Goal: Task Accomplishment & Management: Manage account settings

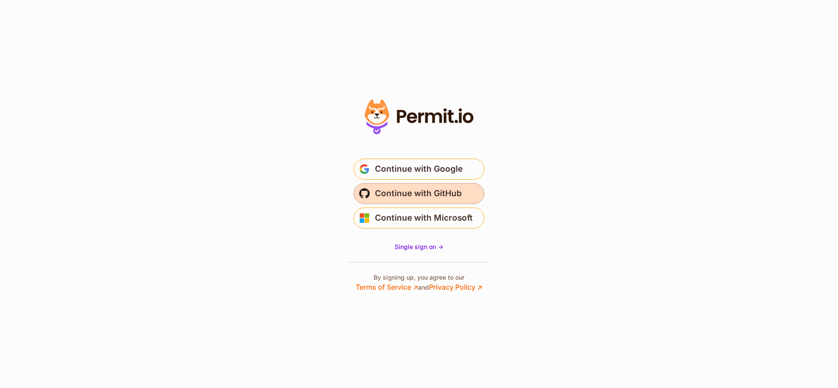
click at [427, 189] on span "Continue with GitHub" at bounding box center [418, 193] width 87 height 14
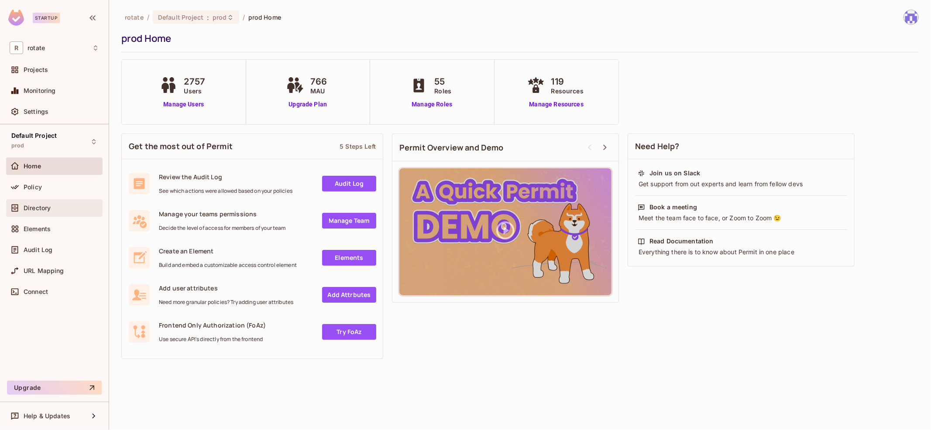
click at [62, 215] on div "Directory" at bounding box center [54, 207] width 96 height 17
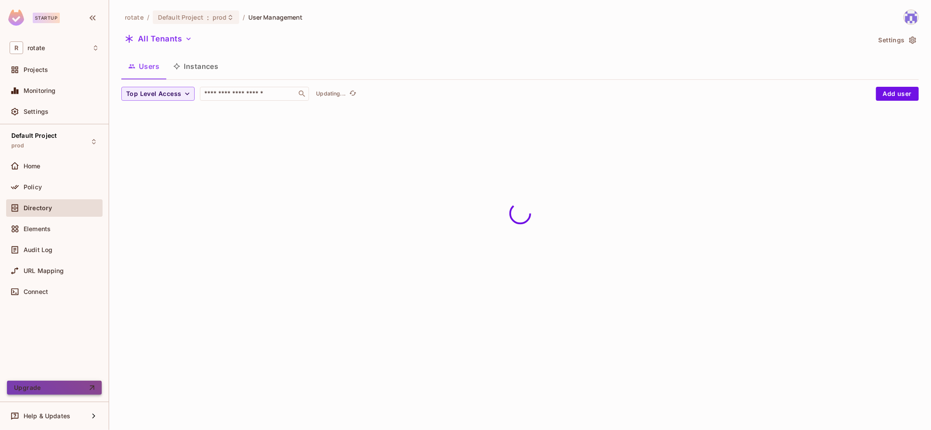
click at [70, 394] on button "Upgrade" at bounding box center [54, 388] width 95 height 14
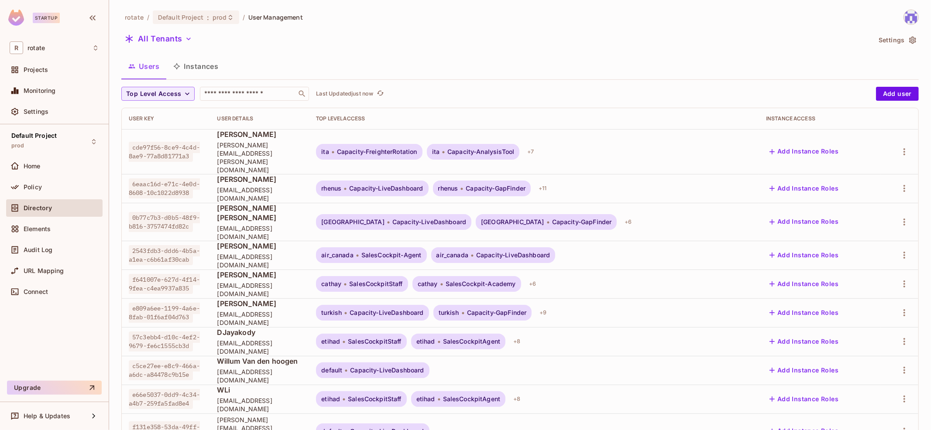
click at [63, 121] on div "Settings" at bounding box center [54, 113] width 96 height 21
click at [68, 112] on div "Settings" at bounding box center [61, 111] width 75 height 7
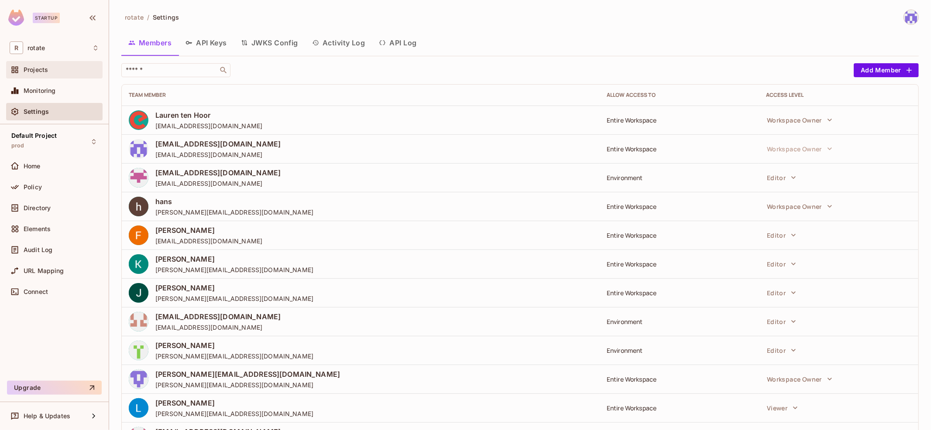
click at [72, 74] on div "Projects" at bounding box center [54, 70] width 89 height 10
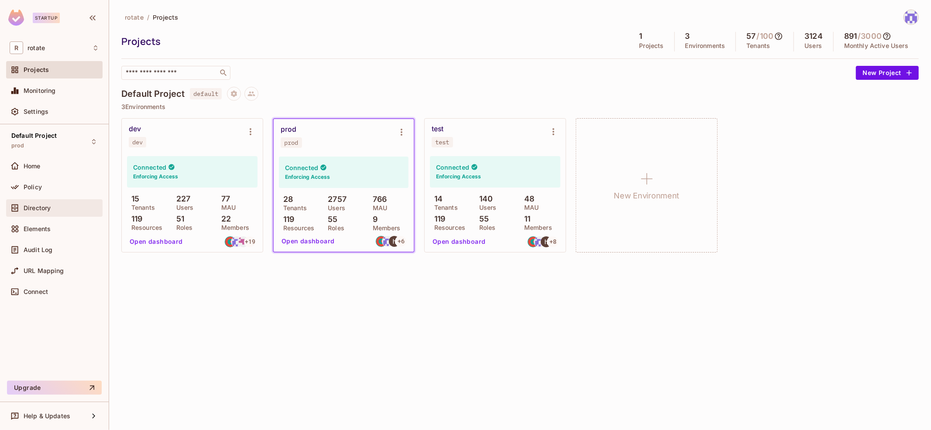
click at [79, 203] on div "Directory" at bounding box center [54, 208] width 89 height 10
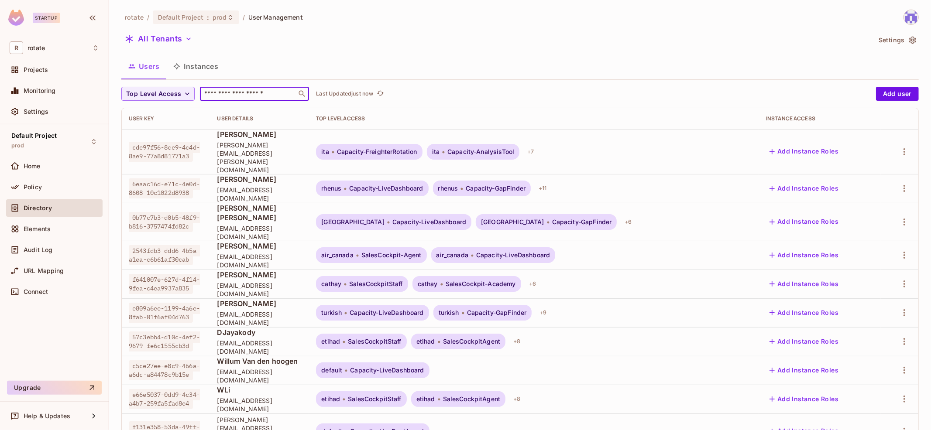
click at [261, 91] on input "text" at bounding box center [248, 93] width 92 height 9
type input "*"
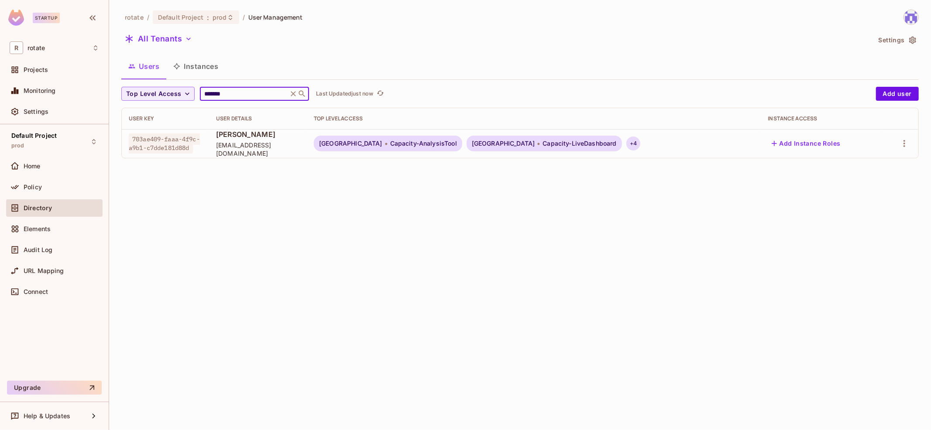
type input "*******"
click at [626, 146] on div "+ 4" at bounding box center [633, 144] width 14 height 14
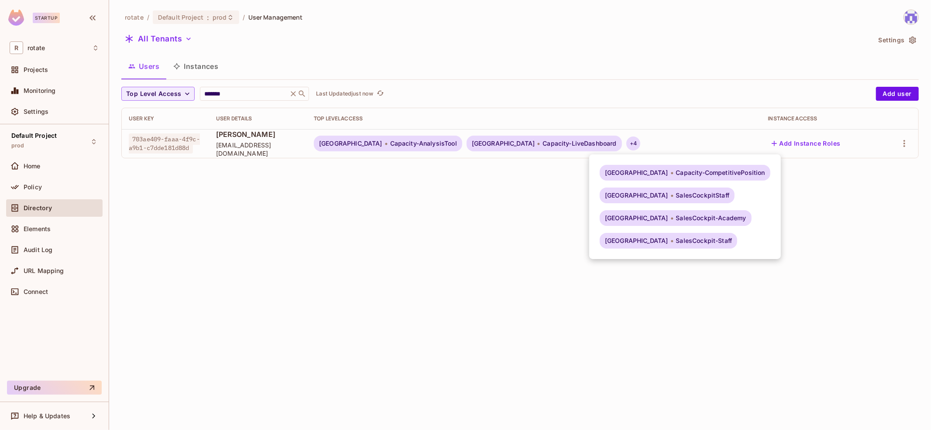
click at [531, 212] on div at bounding box center [465, 215] width 931 height 430
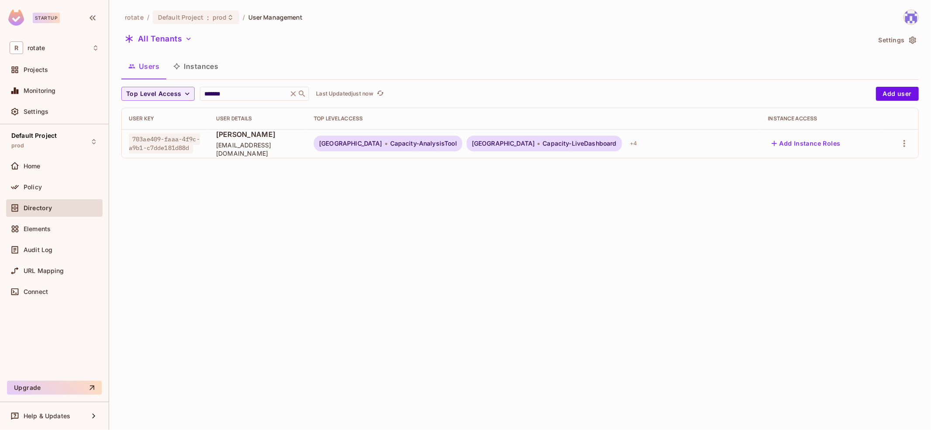
click at [909, 148] on div at bounding box center [899, 144] width 23 height 14
click at [905, 144] on icon "button" at bounding box center [904, 143] width 2 height 7
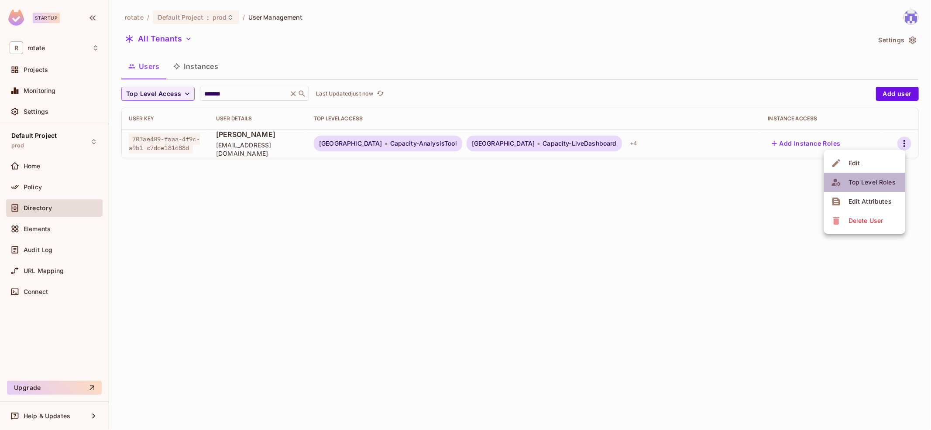
click at [876, 182] on div "Top Level Roles" at bounding box center [871, 182] width 47 height 9
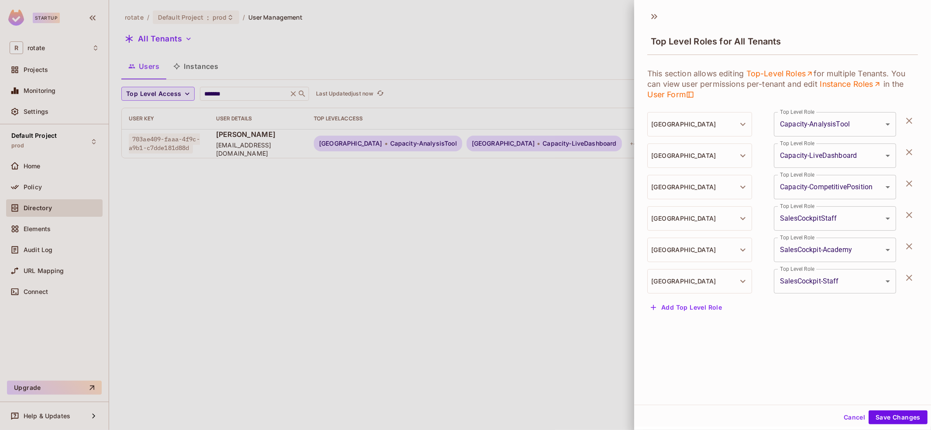
click at [711, 303] on button "Add Top Level Role" at bounding box center [686, 308] width 78 height 14
click at [909, 307] on icon "button" at bounding box center [909, 309] width 10 height 10
click at [887, 423] on button "Save Changes" at bounding box center [897, 418] width 59 height 14
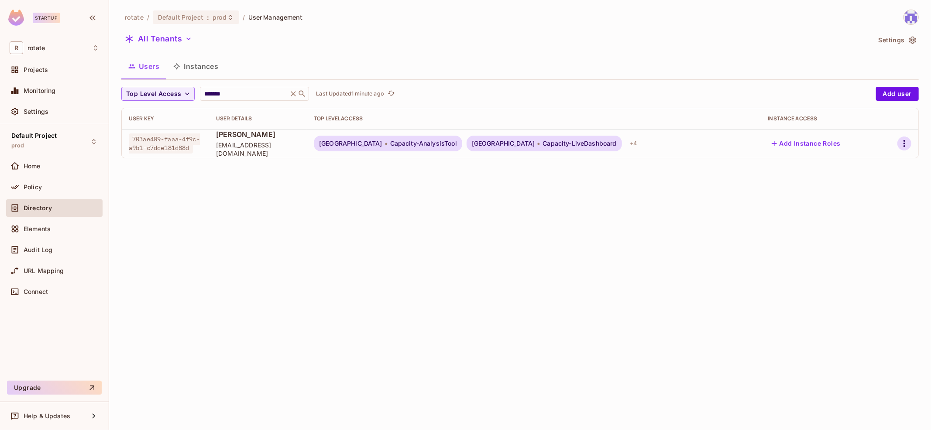
click at [904, 140] on icon "button" at bounding box center [904, 143] width 10 height 10
click at [873, 182] on div "Top Level Roles" at bounding box center [871, 182] width 47 height 9
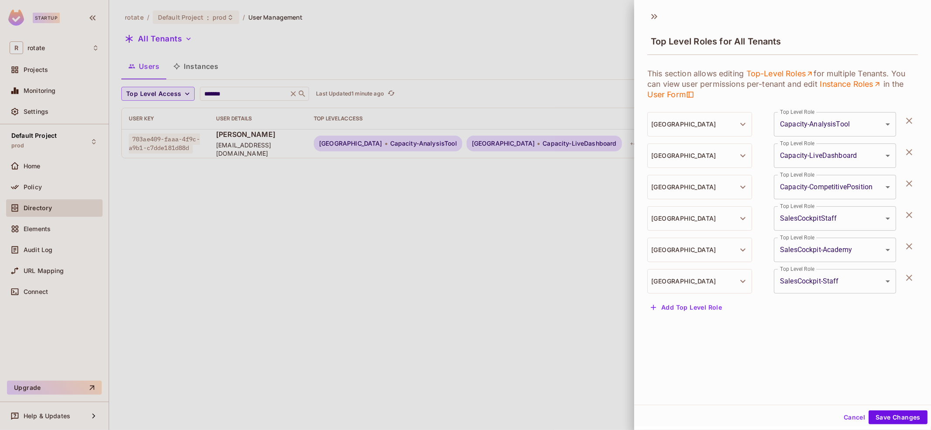
click at [597, 257] on div at bounding box center [465, 215] width 931 height 430
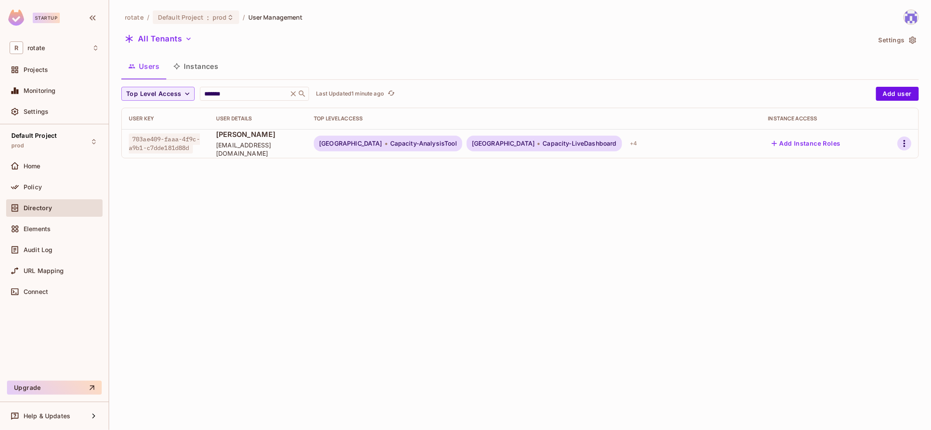
click at [903, 144] on icon "button" at bounding box center [904, 143] width 10 height 10
click at [885, 187] on span "Top Level Roles" at bounding box center [872, 182] width 52 height 14
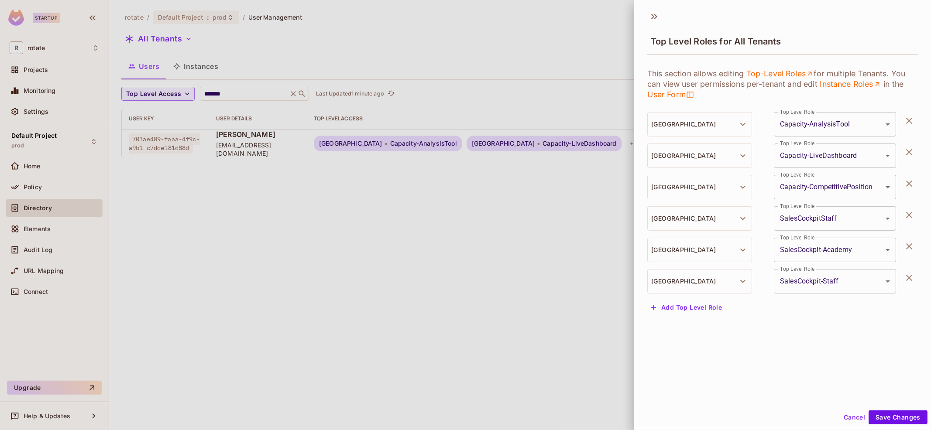
click at [522, 276] on div at bounding box center [465, 215] width 931 height 430
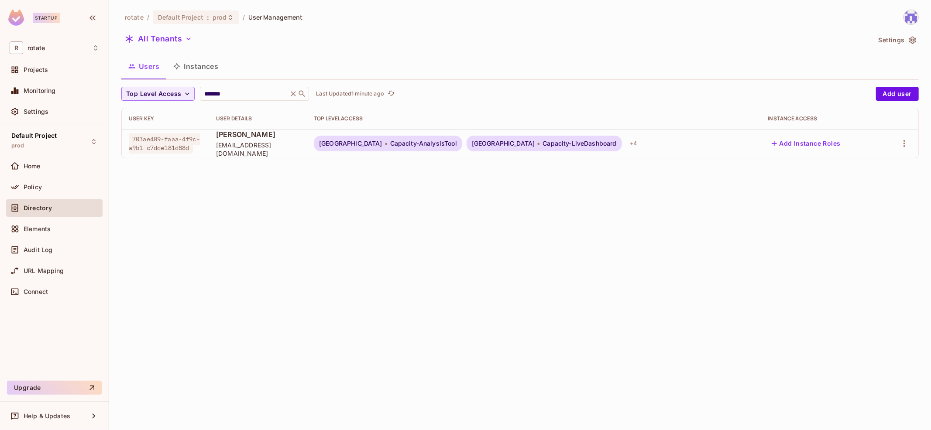
click at [896, 139] on div at bounding box center [899, 144] width 23 height 14
click at [904, 141] on icon "button" at bounding box center [904, 143] width 2 height 7
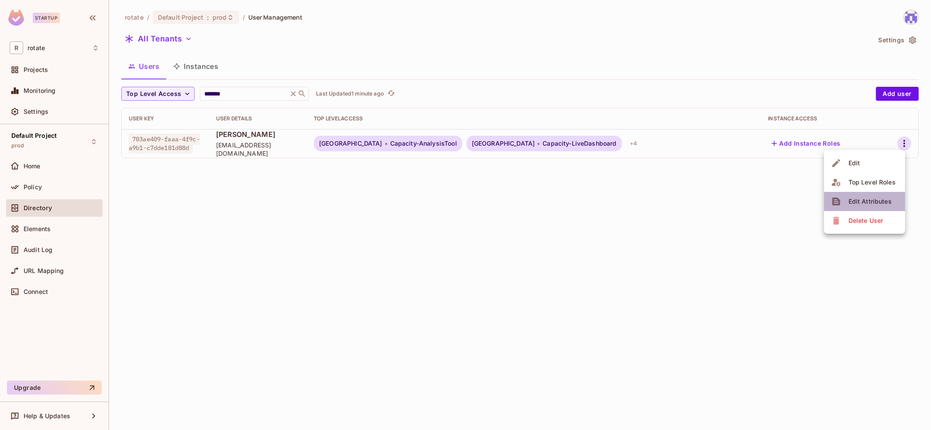
click at [872, 195] on span "Edit Attributes" at bounding box center [870, 202] width 48 height 14
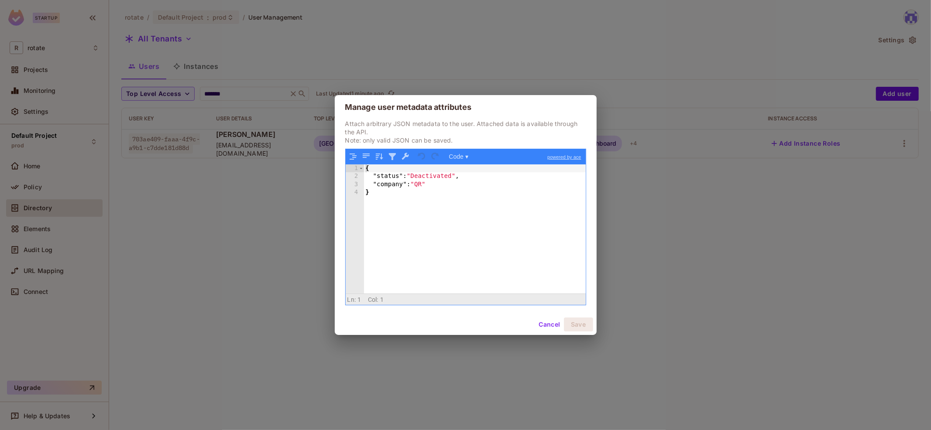
click at [547, 324] on button "Cancel" at bounding box center [549, 325] width 28 height 14
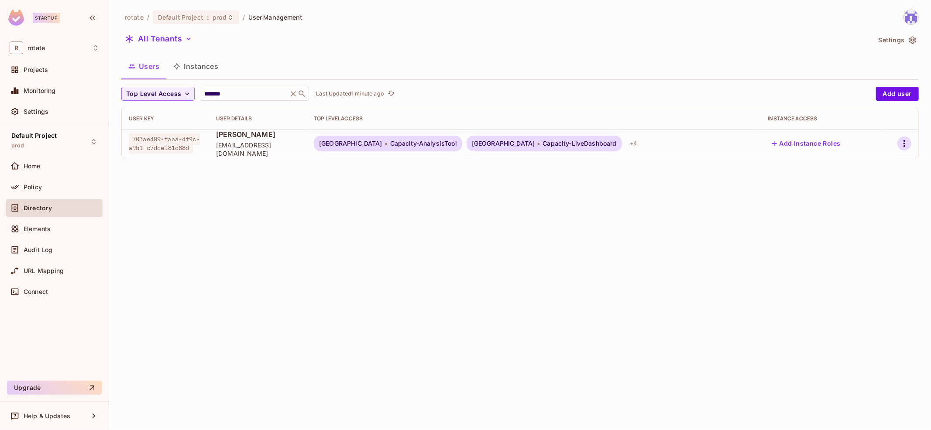
click at [907, 140] on icon "button" at bounding box center [904, 143] width 10 height 10
click at [874, 182] on div "Top Level Roles" at bounding box center [871, 182] width 47 height 9
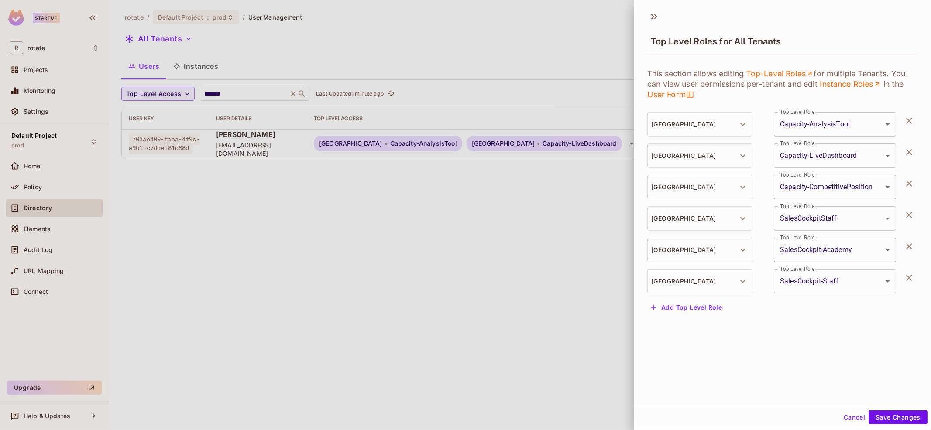
click at [713, 305] on button "Add Top Level Role" at bounding box center [686, 308] width 78 height 14
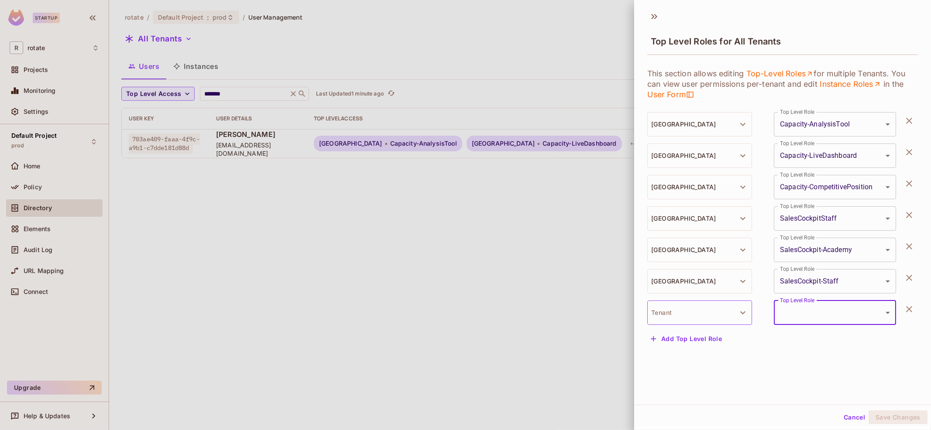
click at [713, 322] on button "Tenant" at bounding box center [699, 313] width 105 height 24
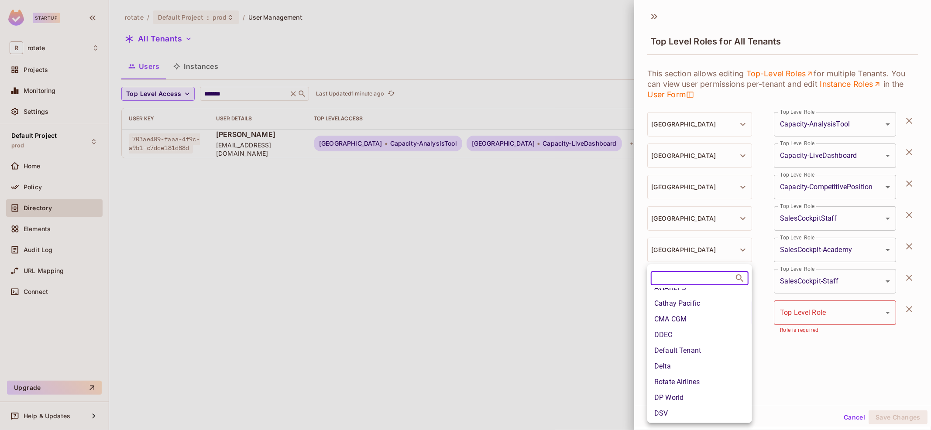
scroll to position [148, 0]
click at [583, 324] on div at bounding box center [465, 215] width 931 height 430
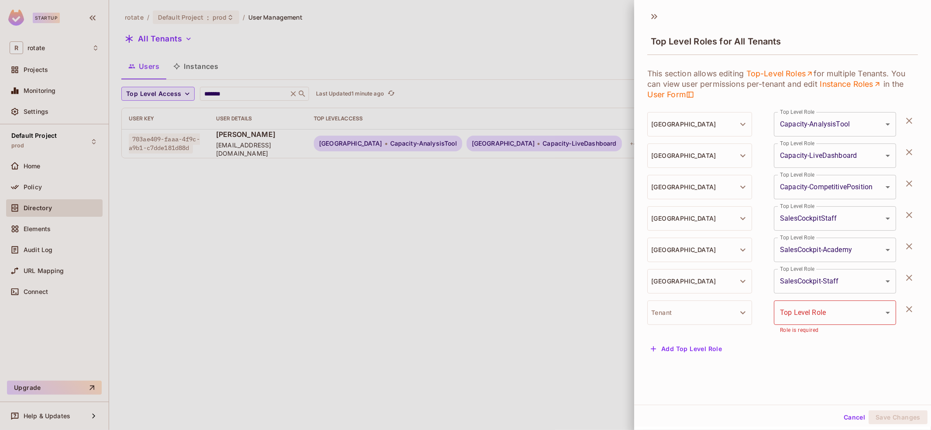
click at [918, 249] on div "**********" at bounding box center [782, 207] width 297 height 298
click at [913, 246] on icon "button" at bounding box center [909, 246] width 10 height 10
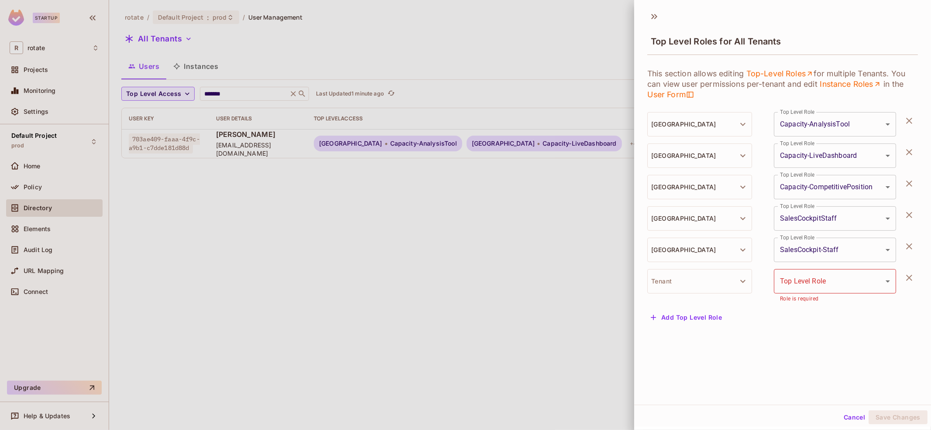
click at [913, 277] on icon "button" at bounding box center [909, 278] width 10 height 10
click at [891, 417] on button "Save Changes" at bounding box center [897, 418] width 59 height 14
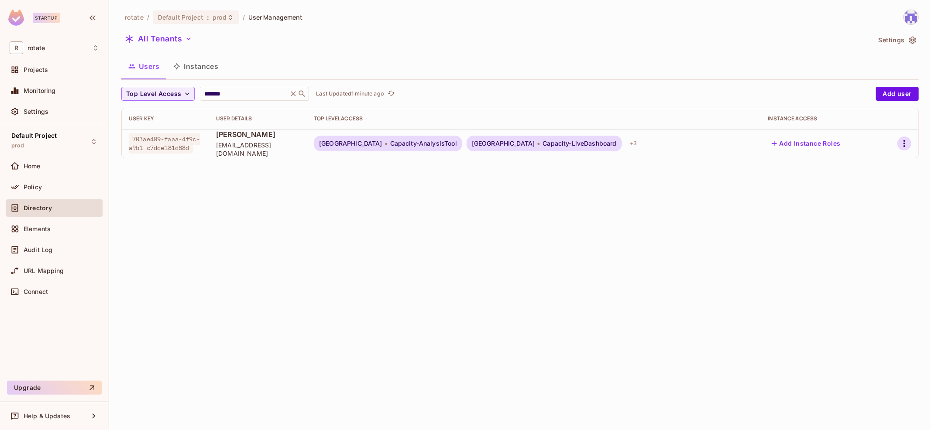
click at [906, 147] on icon "button" at bounding box center [904, 143] width 10 height 10
click at [863, 175] on li "Top Level Roles" at bounding box center [864, 182] width 81 height 19
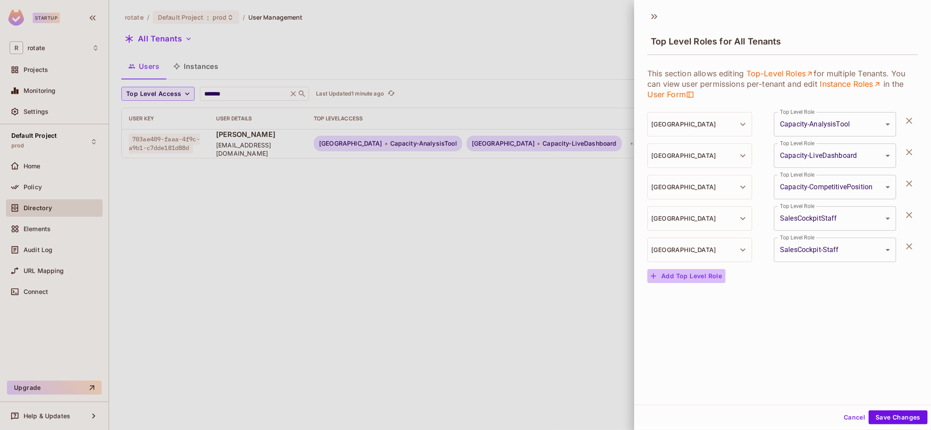
click at [692, 277] on button "Add Top Level Role" at bounding box center [686, 276] width 78 height 14
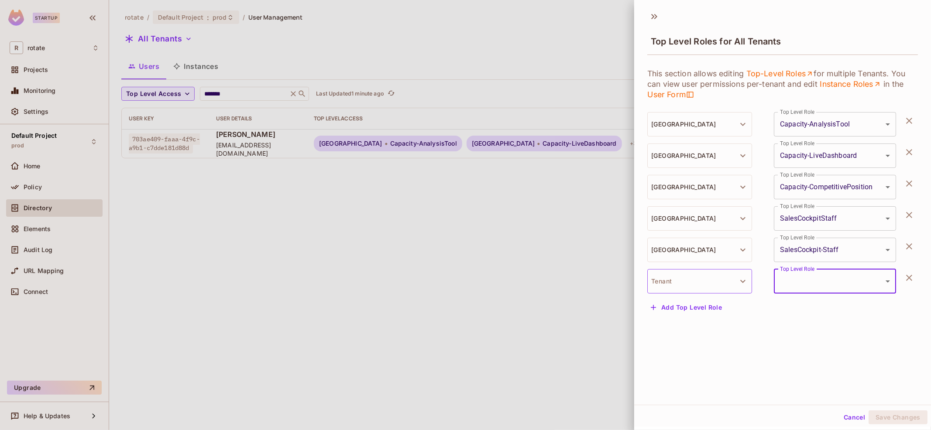
click at [713, 285] on button "Tenant" at bounding box center [699, 281] width 105 height 24
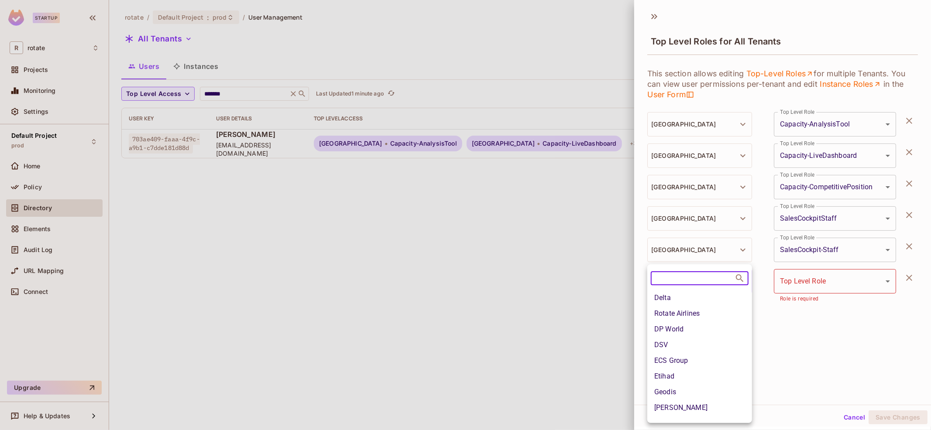
scroll to position [110, 0]
click at [693, 363] on li "Rotate Airlines" at bounding box center [699, 360] width 105 height 16
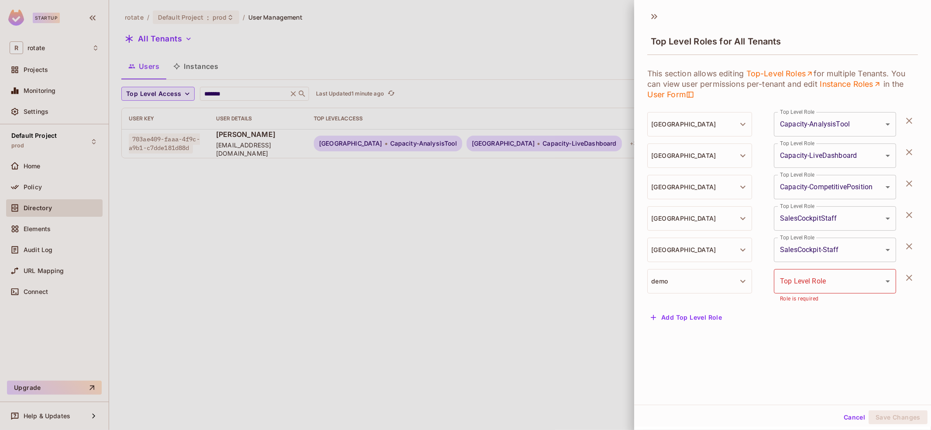
click at [848, 279] on body "**********" at bounding box center [465, 215] width 931 height 430
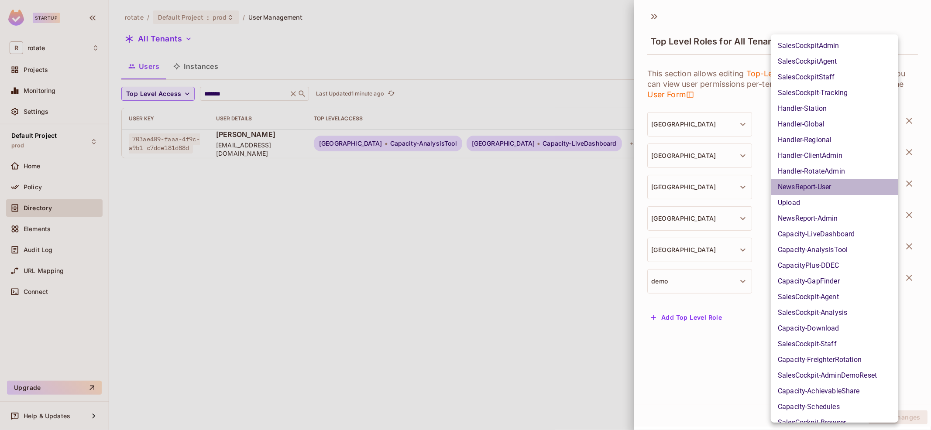
click at [850, 186] on li "NewsReport-User" at bounding box center [834, 187] width 127 height 16
type input "**********"
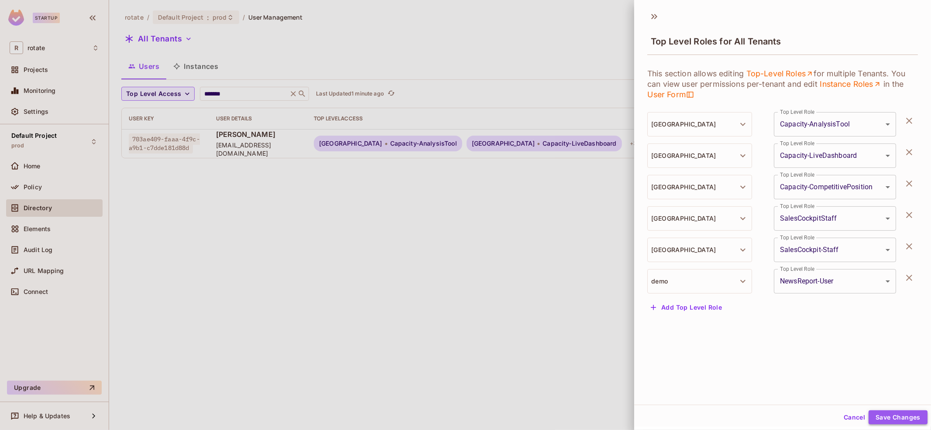
click at [909, 419] on button "Save Changes" at bounding box center [897, 418] width 59 height 14
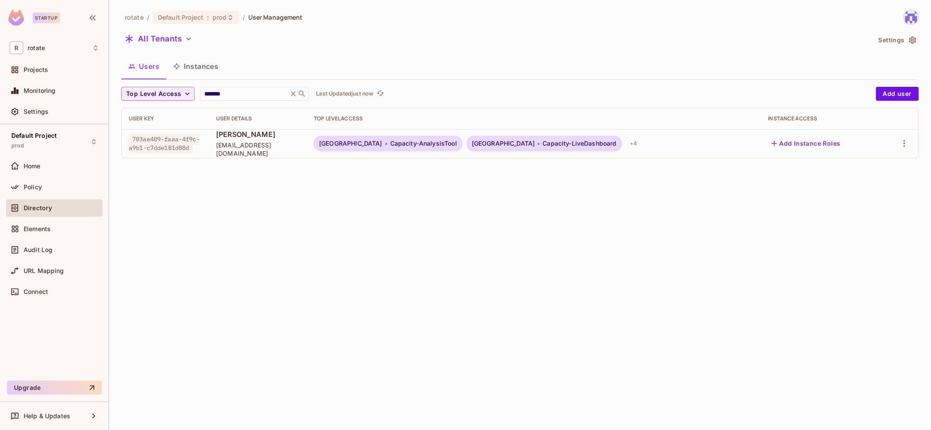
click at [911, 148] on div at bounding box center [899, 144] width 23 height 14
click at [898, 143] on button "button" at bounding box center [904, 144] width 14 height 14
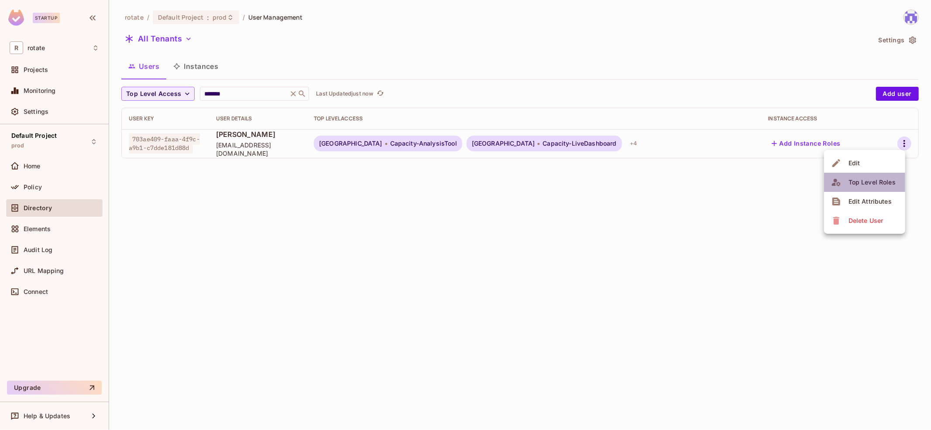
click at [862, 184] on div "Top Level Roles" at bounding box center [871, 182] width 47 height 9
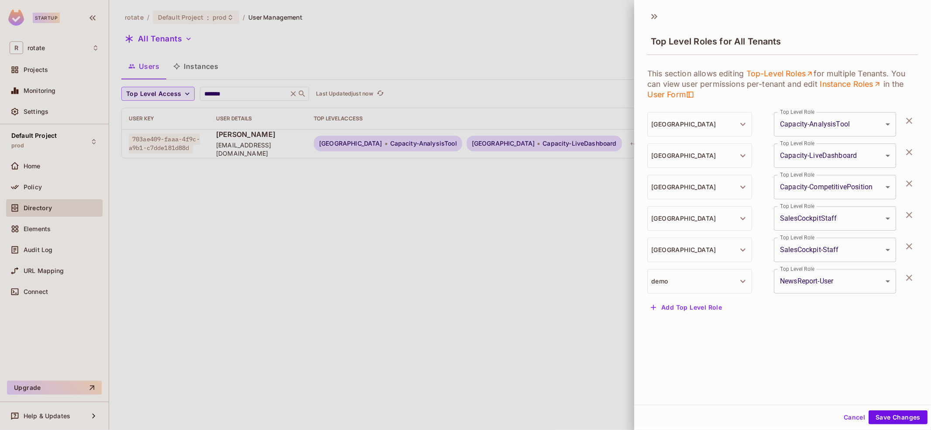
click at [915, 285] on div "**********" at bounding box center [782, 281] width 271 height 24
click at [915, 280] on button "button" at bounding box center [908, 277] width 17 height 17
click at [901, 416] on button "Save Changes" at bounding box center [897, 418] width 59 height 14
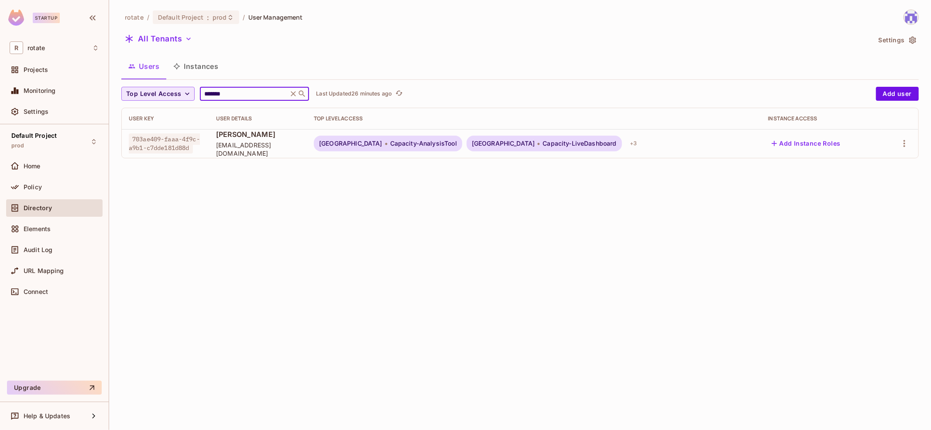
drag, startPoint x: 244, startPoint y: 94, endPoint x: 151, endPoint y: 92, distance: 93.0
click at [151, 92] on div "Top Level Access ******* ​ Last Updated 26 minutes ago" at bounding box center [496, 94] width 750 height 14
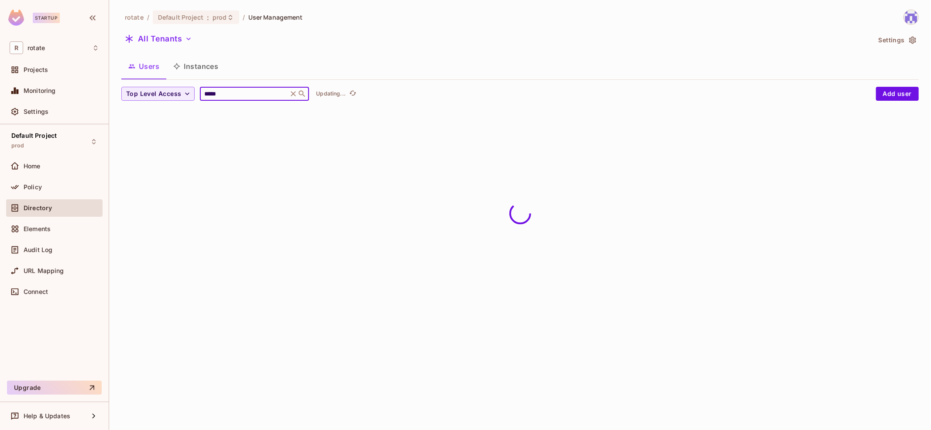
type input "*****"
click at [371, 46] on div "All Tenants" at bounding box center [495, 40] width 749 height 17
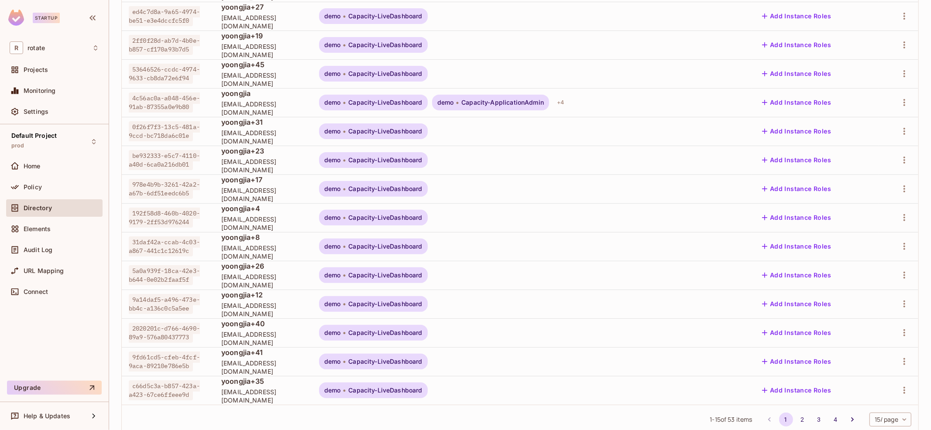
scroll to position [178, 0]
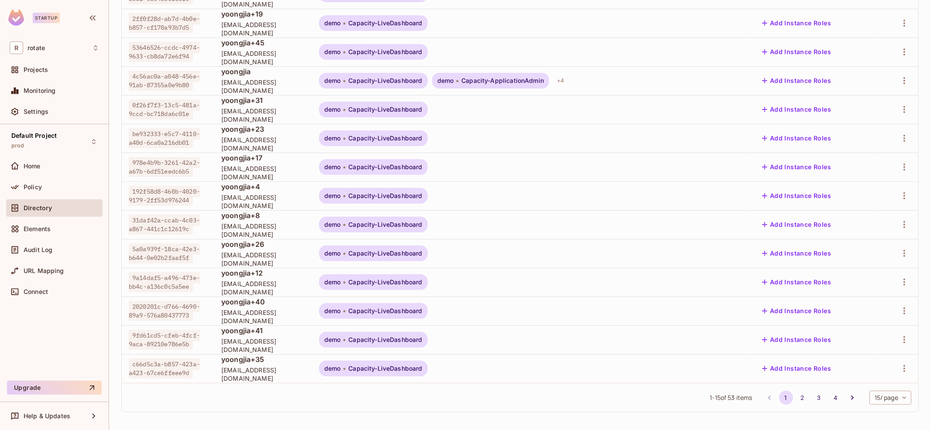
click at [80, 333] on div "Default Project prod Home Policy Directory Elements Audit Log URL Mapping Conne…" at bounding box center [54, 250] width 109 height 253
